Goal: Information Seeking & Learning: Learn about a topic

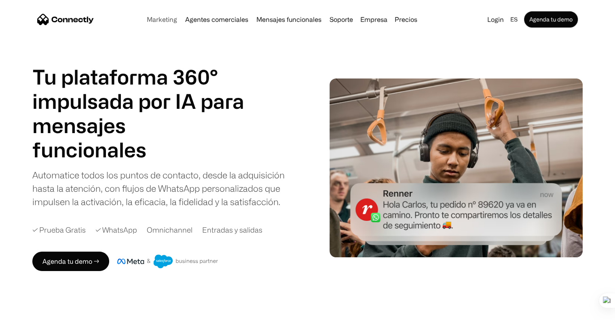
click at [169, 22] on link "Marketing" at bounding box center [162, 19] width 37 height 6
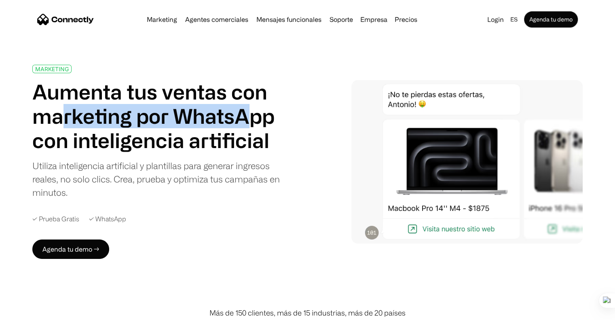
drag, startPoint x: 66, startPoint y: 116, endPoint x: 250, endPoint y: 118, distance: 184.1
click at [250, 118] on h1 "Aumenta tus ventas con marketing por WhatsApp con inteligencia artificial" at bounding box center [157, 116] width 250 height 73
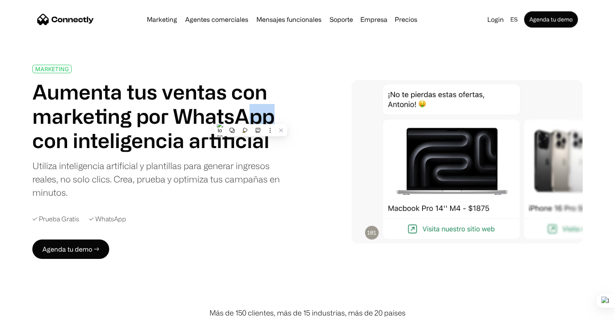
drag, startPoint x: 287, startPoint y: 118, endPoint x: 246, endPoint y: 115, distance: 41.4
click at [246, 115] on div "MARKETING Aumenta tus ventas con marketing por WhatsApp con inteligencia artifi…" at bounding box center [163, 162] width 263 height 194
click at [283, 132] on div "MARKETING Aumenta tus ventas con marketing por WhatsApp con inteligencia artifi…" at bounding box center [163, 162] width 263 height 194
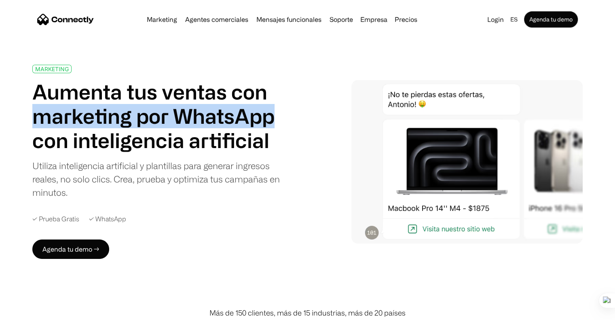
drag, startPoint x: 39, startPoint y: 118, endPoint x: 283, endPoint y: 121, distance: 244.4
click at [283, 121] on div "MARKETING Aumenta tus ventas con marketing por WhatsApp con inteligencia artifi…" at bounding box center [163, 162] width 263 height 194
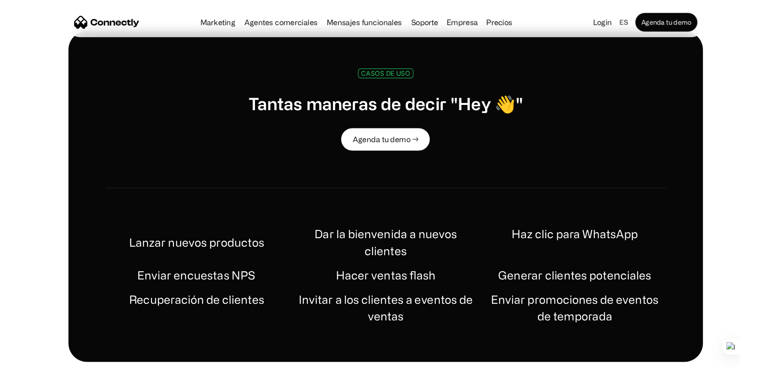
scroll to position [405, 0]
